Goal: Check status: Check status

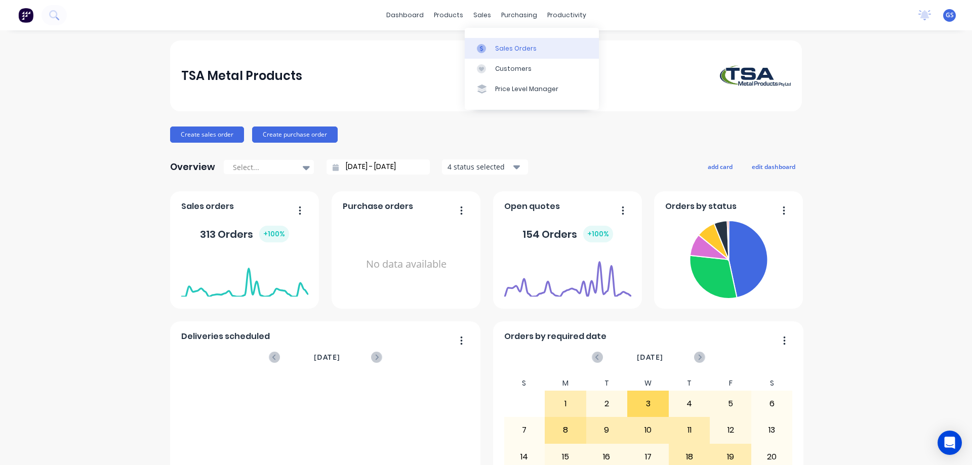
click at [501, 49] on div "Sales Orders" at bounding box center [516, 48] width 42 height 9
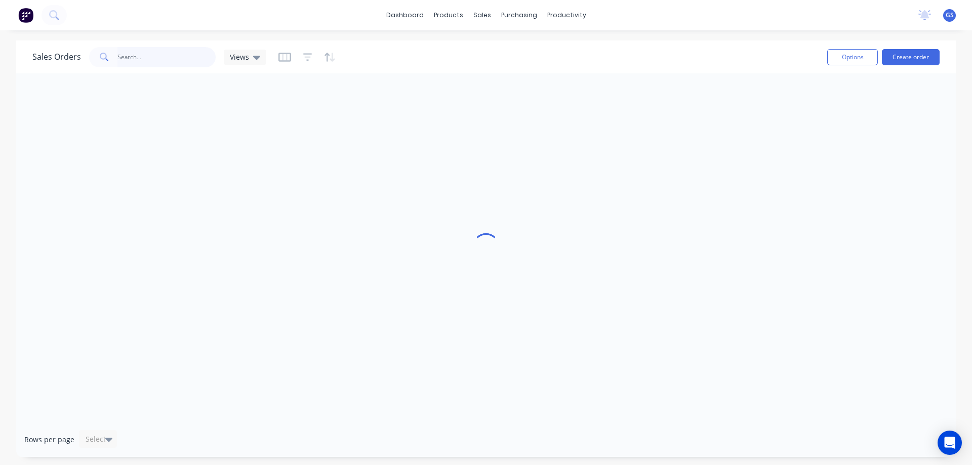
click at [164, 57] on input "text" at bounding box center [166, 57] width 99 height 20
type input "97681"
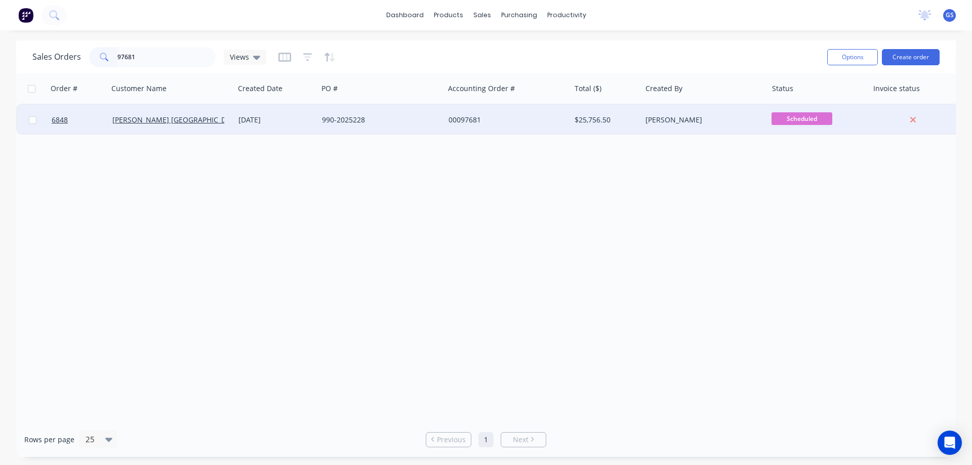
click at [191, 125] on div "Haworth Australia" at bounding box center [171, 120] width 126 height 30
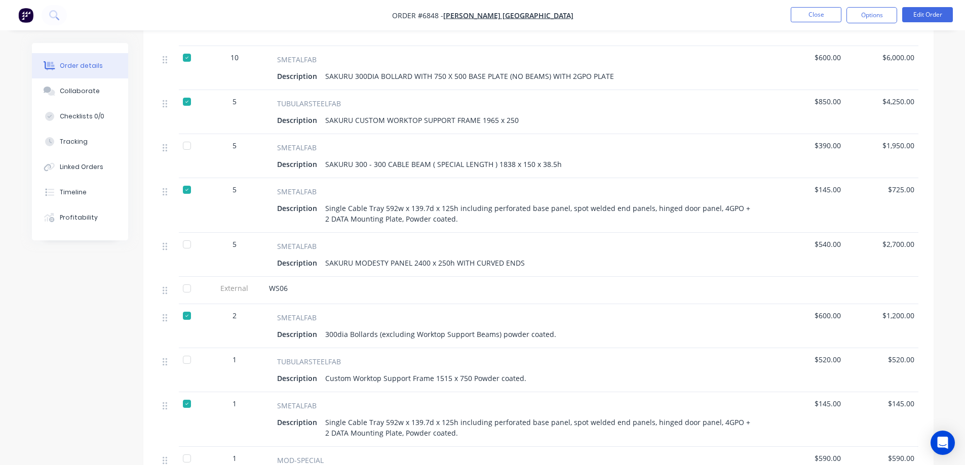
scroll to position [506, 0]
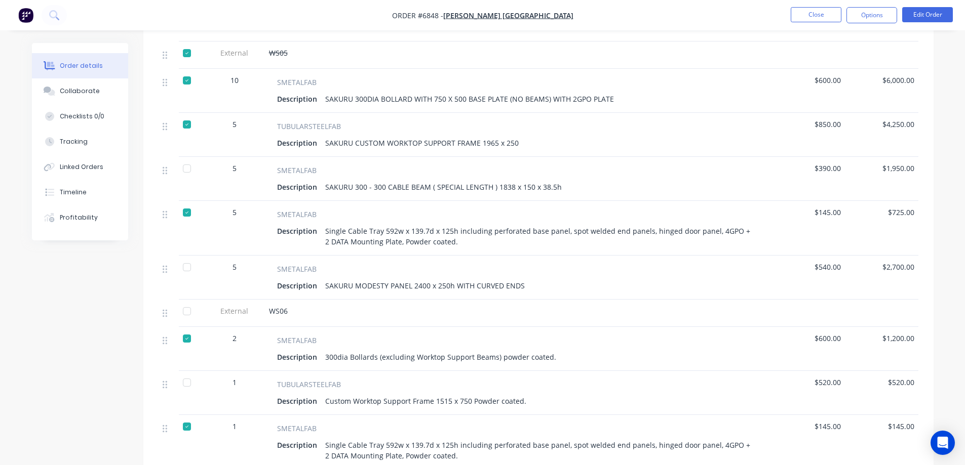
click at [187, 159] on div at bounding box center [187, 169] width 20 height 20
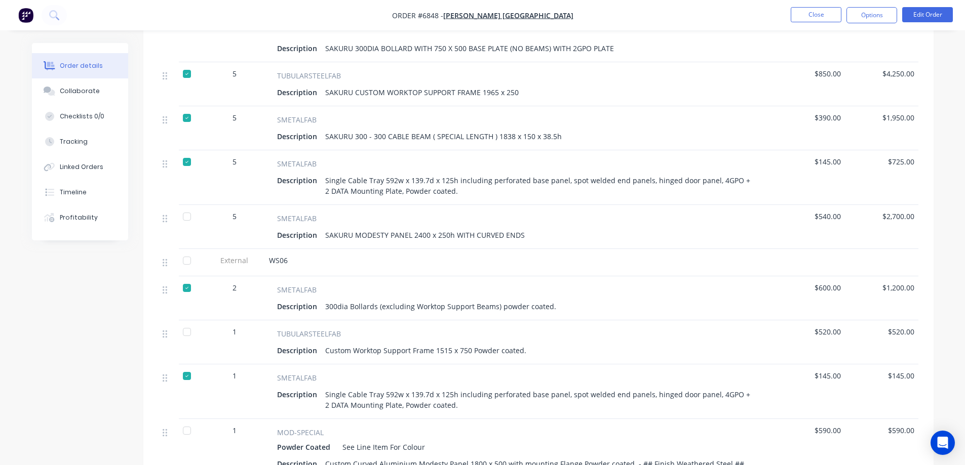
scroll to position [608, 0]
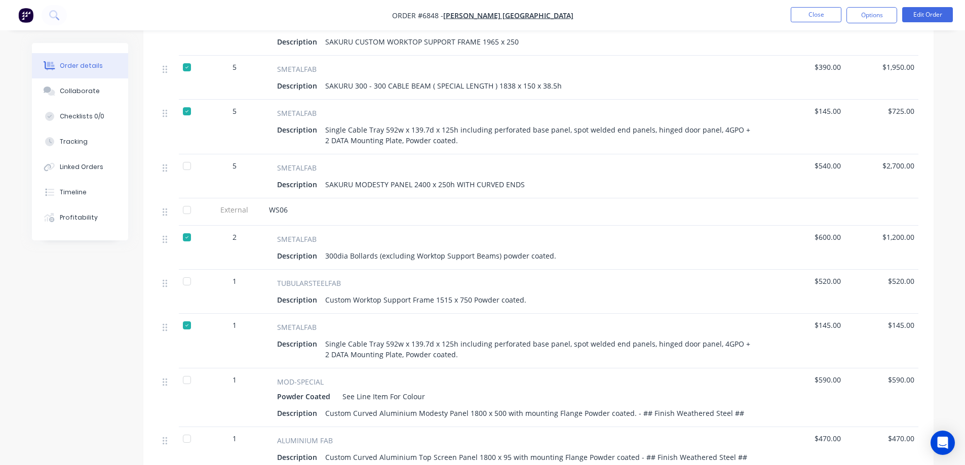
click at [183, 156] on div at bounding box center [187, 166] width 20 height 20
click at [188, 200] on div at bounding box center [187, 210] width 20 height 20
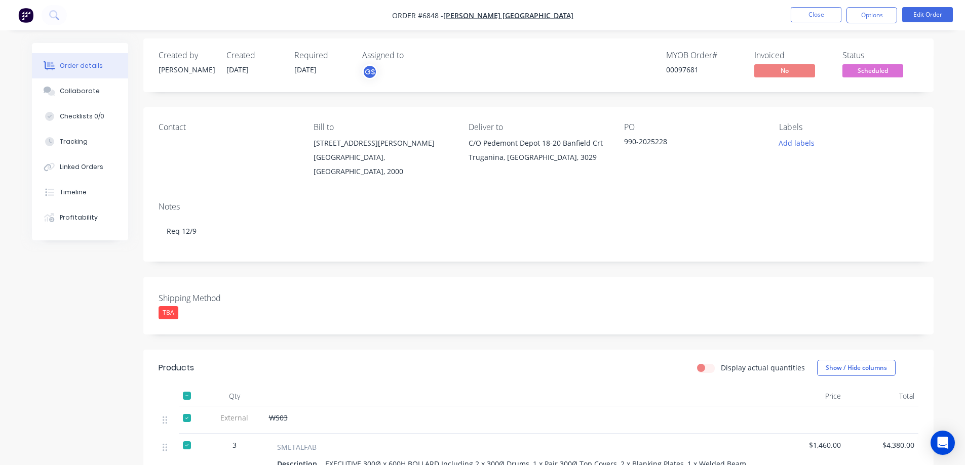
scroll to position [0, 0]
